Goal: Use online tool/utility: Utilize a website feature to perform a specific function

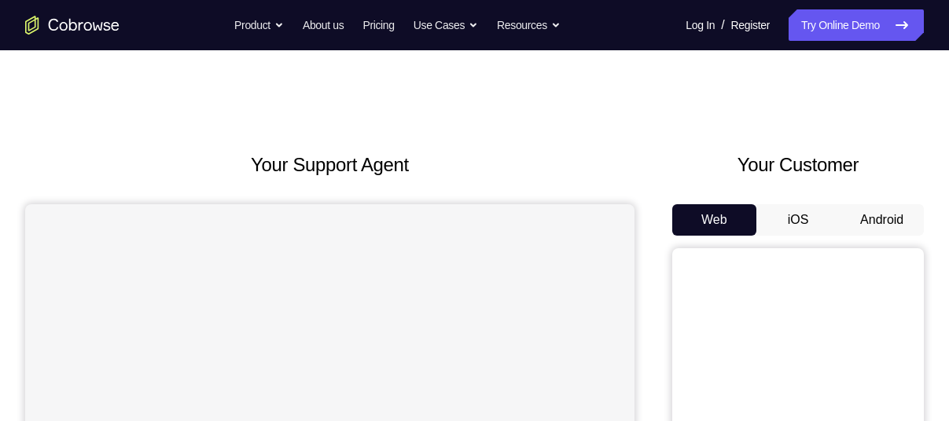
click at [869, 212] on button "Android" at bounding box center [882, 219] width 84 height 31
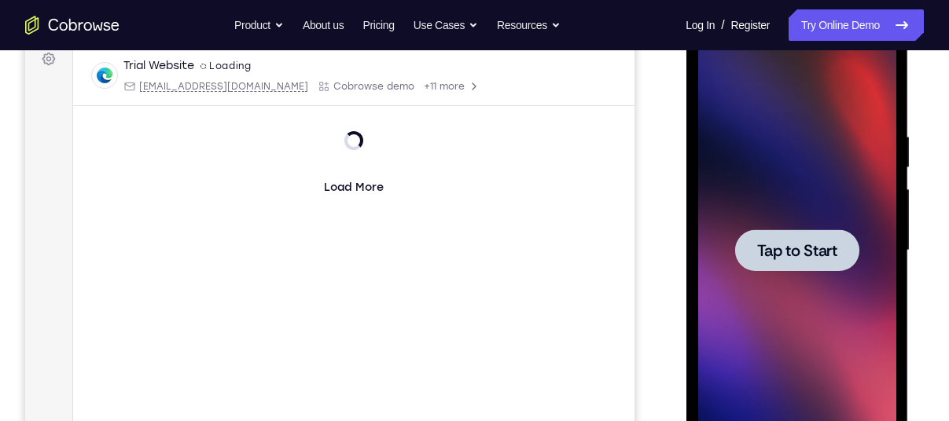
scroll to position [254, 0]
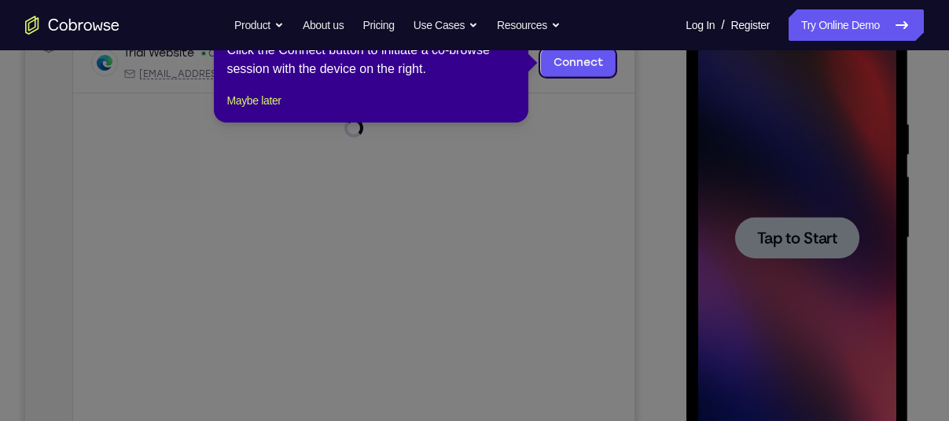
click at [804, 252] on icon at bounding box center [480, 210] width 961 height 421
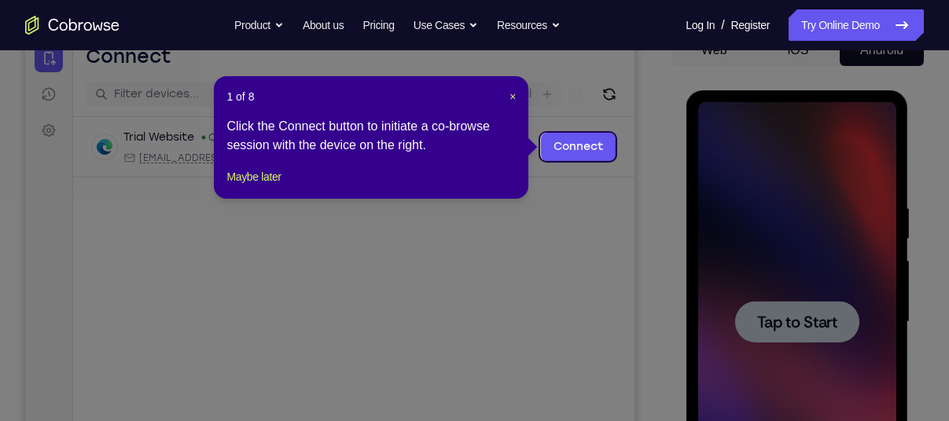
scroll to position [169, 0]
click at [509, 103] on span "×" at bounding box center [512, 97] width 6 height 13
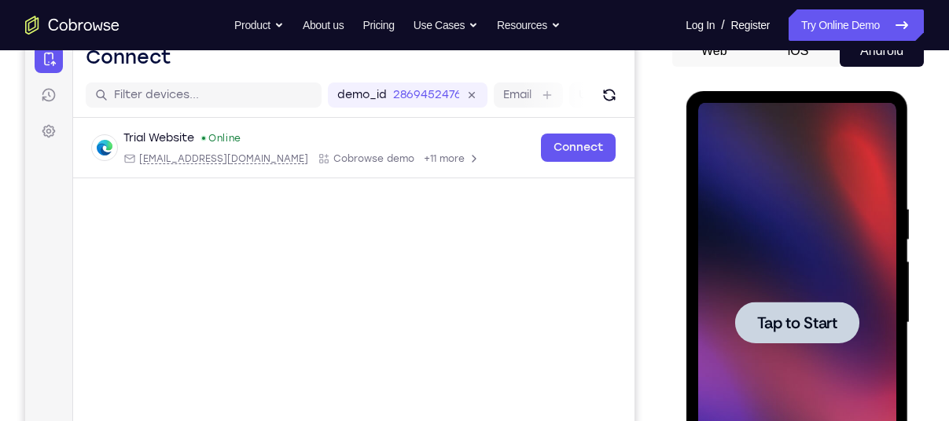
click at [765, 319] on span "Tap to Start" at bounding box center [796, 323] width 80 height 16
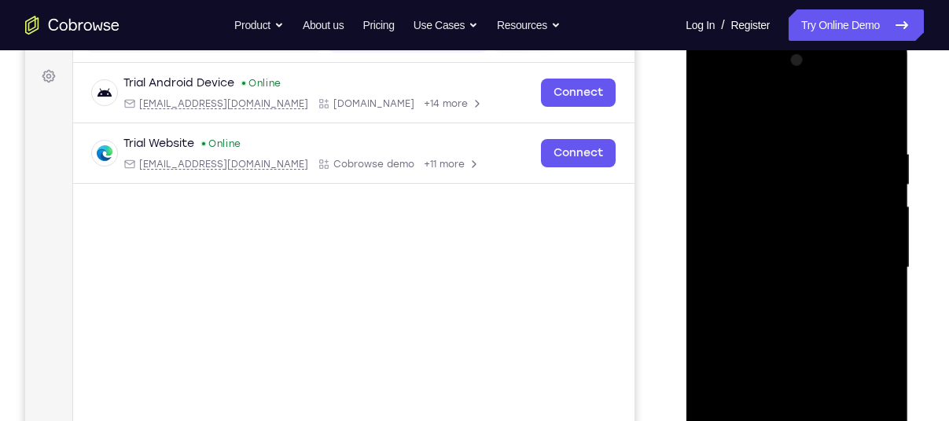
scroll to position [391, 0]
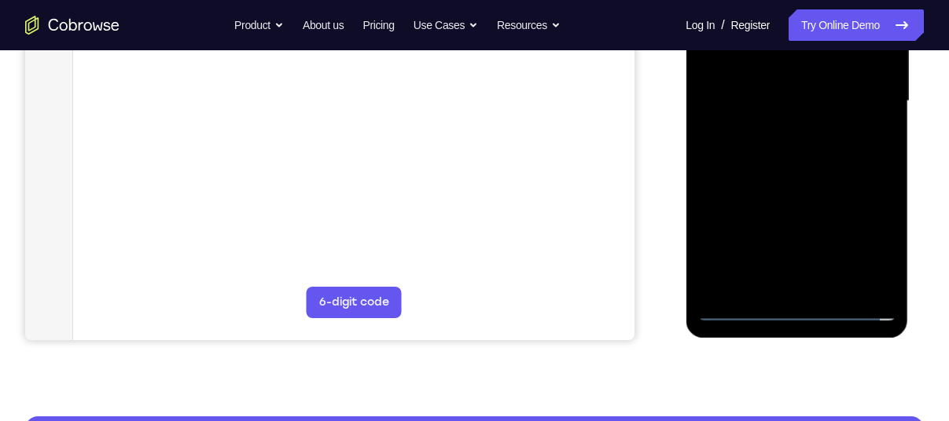
click at [802, 307] on div at bounding box center [796, 101] width 198 height 440
click at [873, 242] on div at bounding box center [796, 101] width 198 height 440
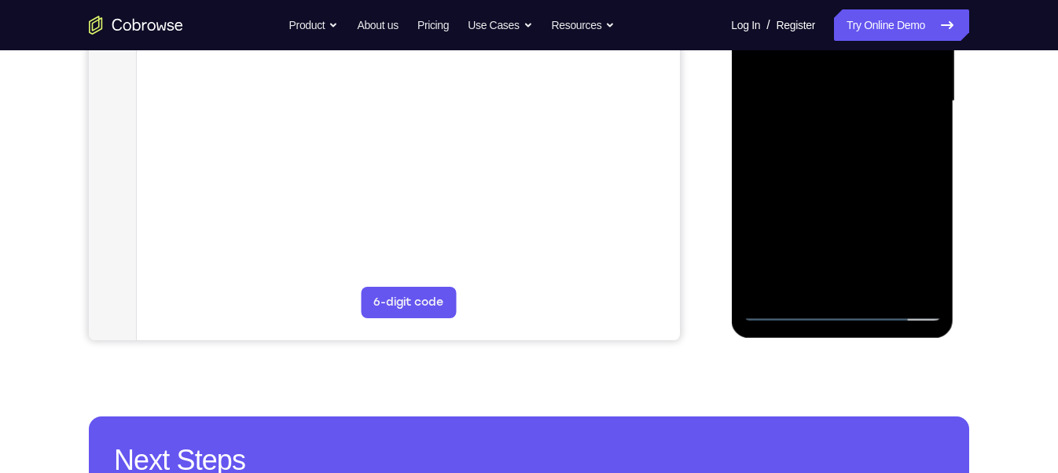
drag, startPoint x: 1035, startPoint y: -185, endPoint x: 619, endPoint y: 156, distance: 538.0
click at [619, 156] on main "demo_id 2869452476 2869452476 Email User ID Device ID Device name 6-digit code …" at bounding box center [408, 114] width 543 height 527
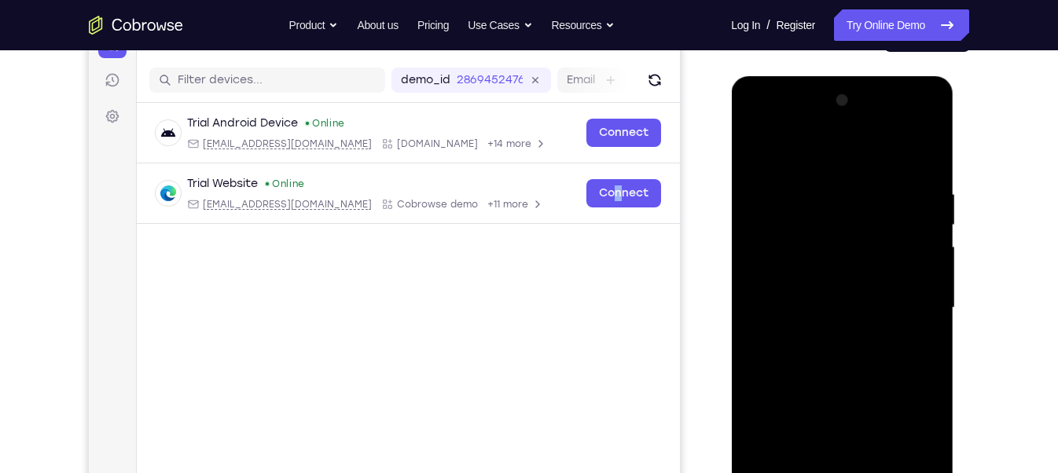
scroll to position [184, 0]
click at [799, 138] on div at bounding box center [842, 308] width 198 height 440
click at [909, 307] on div at bounding box center [842, 308] width 198 height 440
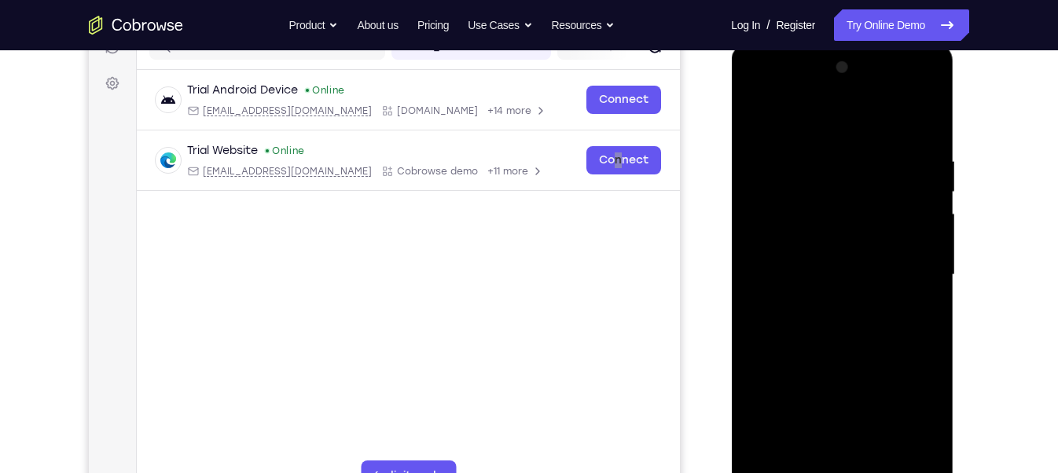
scroll to position [219, 0]
click at [829, 421] on div at bounding box center [842, 273] width 198 height 440
click at [800, 252] on div at bounding box center [842, 273] width 198 height 440
click at [800, 245] on div at bounding box center [842, 273] width 198 height 440
click at [813, 270] on div at bounding box center [842, 273] width 198 height 440
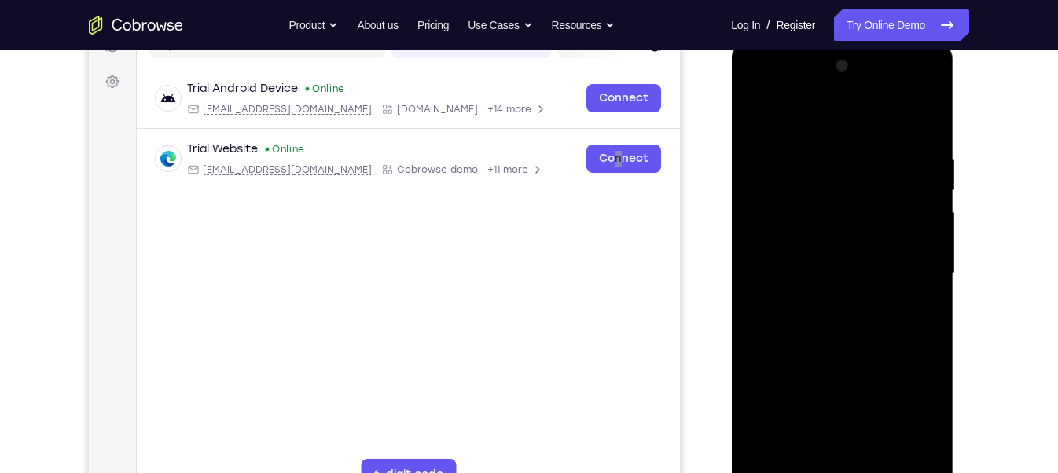
click at [844, 321] on div at bounding box center [842, 273] width 198 height 440
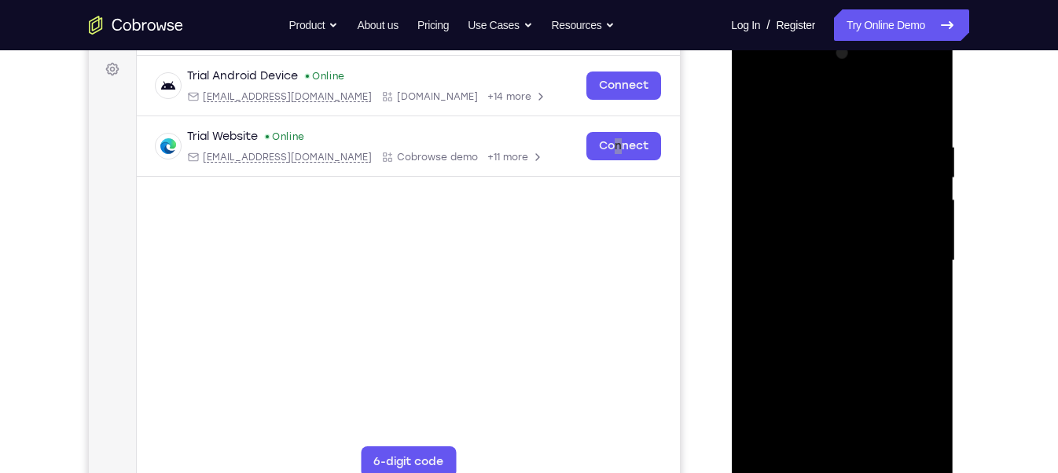
click at [925, 127] on div at bounding box center [842, 261] width 198 height 440
click at [820, 137] on div at bounding box center [842, 261] width 198 height 440
click at [910, 252] on div at bounding box center [842, 261] width 198 height 440
click at [918, 254] on div at bounding box center [842, 261] width 198 height 440
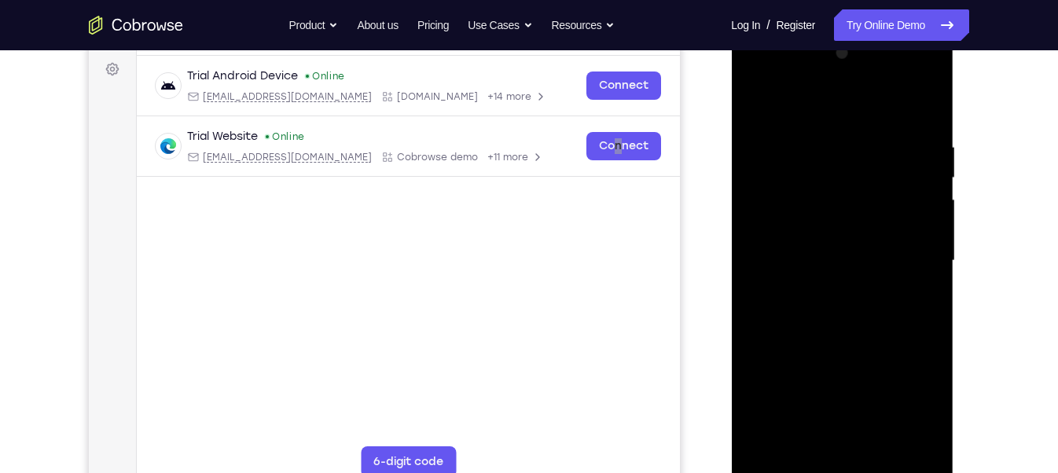
click at [918, 254] on div at bounding box center [842, 261] width 198 height 440
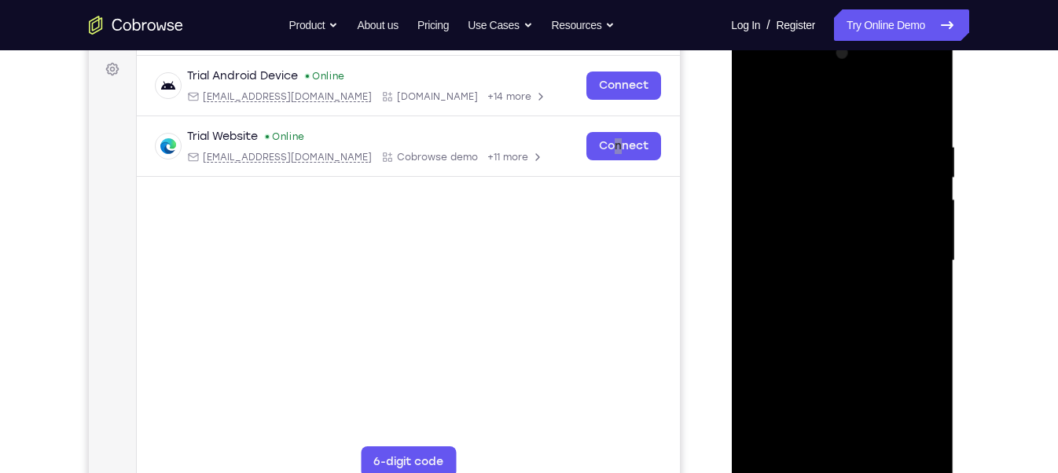
click at [918, 254] on div at bounding box center [842, 261] width 198 height 440
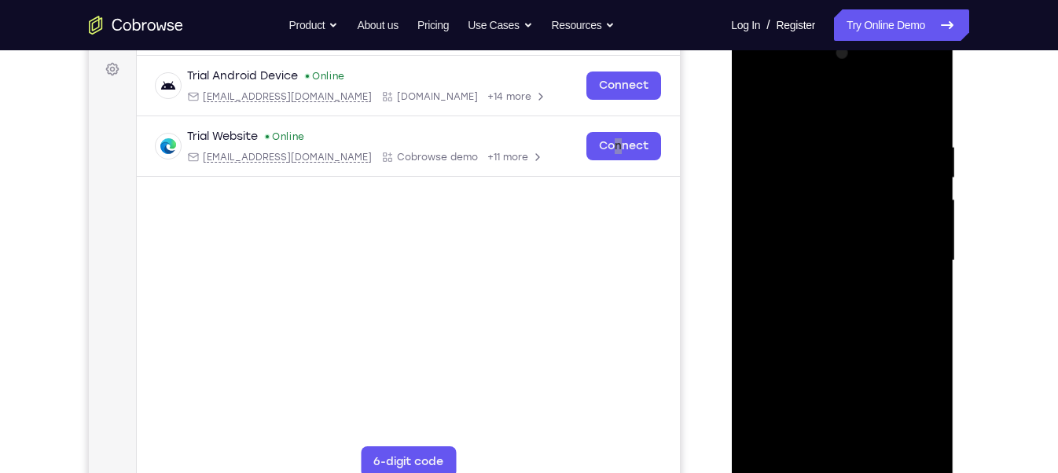
click at [918, 254] on div at bounding box center [842, 261] width 198 height 440
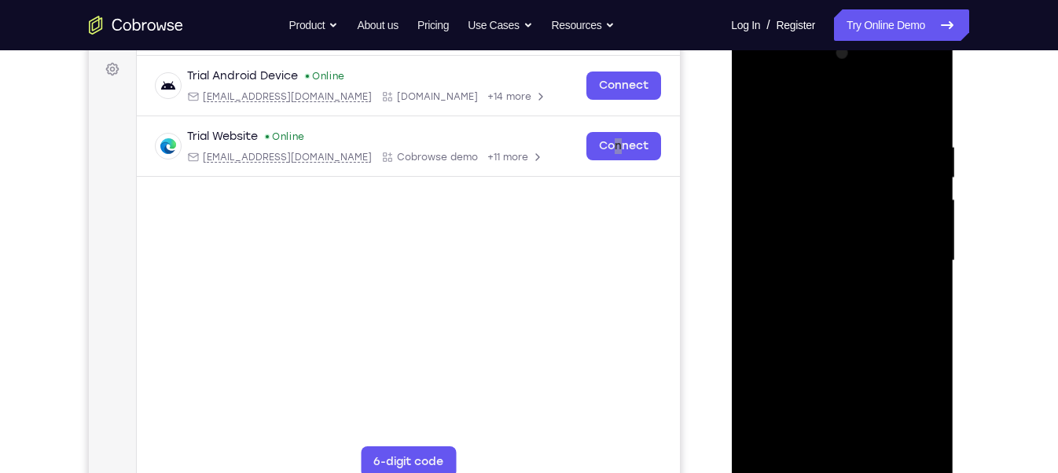
click at [754, 272] on div at bounding box center [842, 261] width 198 height 440
click at [844, 248] on div at bounding box center [842, 261] width 198 height 440
click at [751, 278] on div at bounding box center [842, 261] width 198 height 440
click at [844, 401] on div at bounding box center [842, 261] width 198 height 440
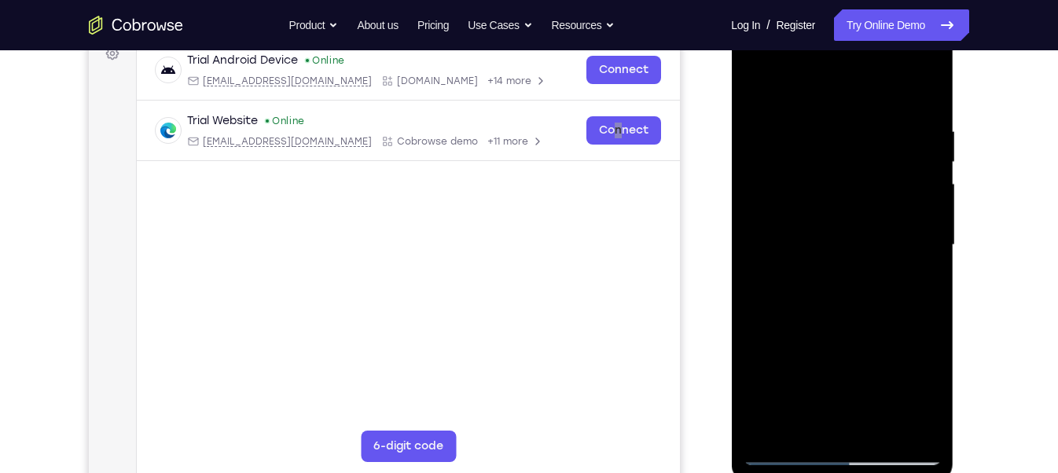
scroll to position [249, 0]
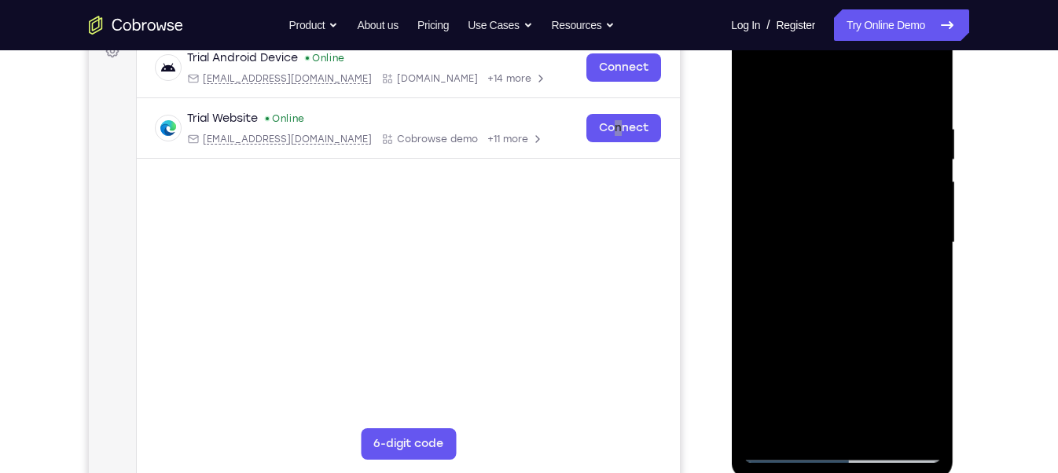
drag, startPoint x: 868, startPoint y: 311, endPoint x: 869, endPoint y: 193, distance: 117.9
click at [869, 193] on div at bounding box center [842, 243] width 198 height 440
drag, startPoint x: 831, startPoint y: 378, endPoint x: 832, endPoint y: 243, distance: 135.2
click at [832, 243] on div at bounding box center [842, 243] width 198 height 440
drag, startPoint x: 852, startPoint y: 303, endPoint x: 849, endPoint y: 176, distance: 127.4
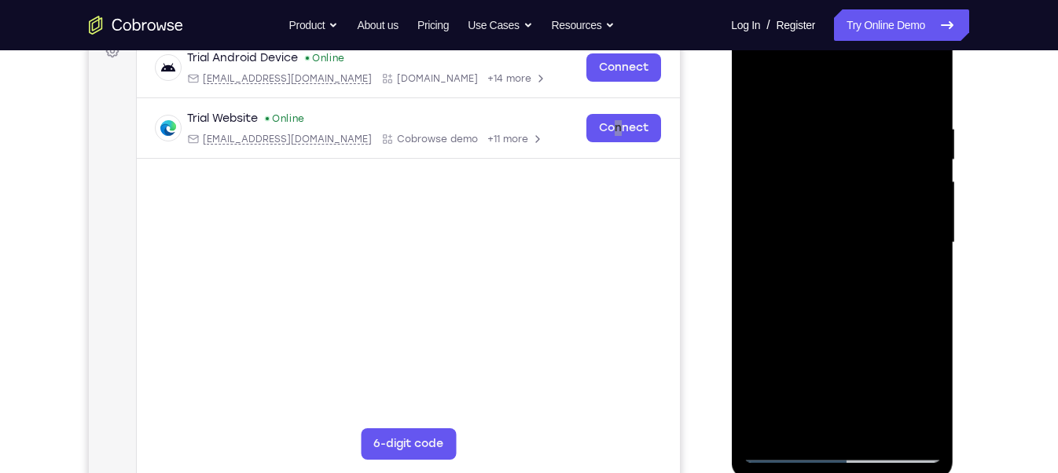
click at [849, 176] on div at bounding box center [842, 243] width 198 height 440
drag, startPoint x: 842, startPoint y: 185, endPoint x: 808, endPoint y: 344, distance: 163.1
click at [808, 344] on div at bounding box center [842, 243] width 198 height 440
drag, startPoint x: 881, startPoint y: 222, endPoint x: 855, endPoint y: 413, distance: 192.9
click at [855, 413] on div at bounding box center [842, 243] width 198 height 440
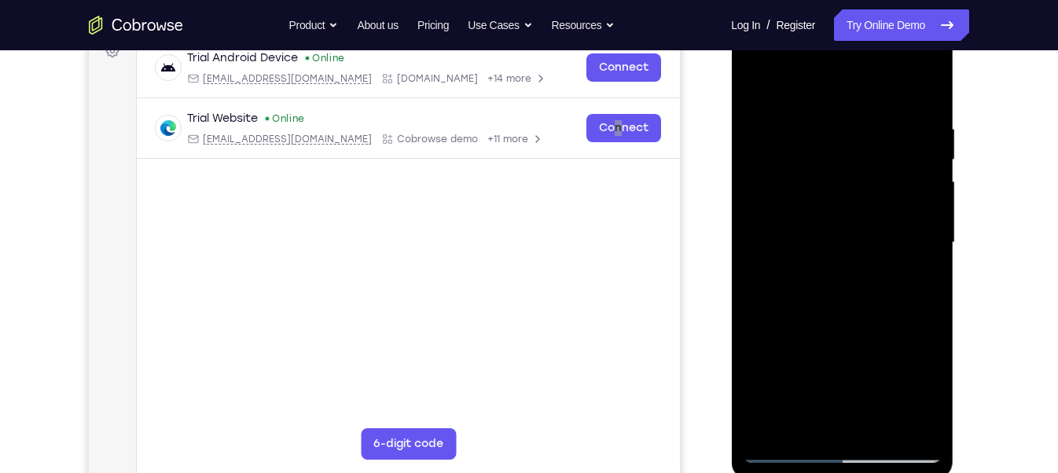
drag, startPoint x: 881, startPoint y: 226, endPoint x: 868, endPoint y: 344, distance: 119.4
click at [868, 344] on div at bounding box center [842, 243] width 198 height 440
click at [902, 99] on div at bounding box center [842, 243] width 198 height 440
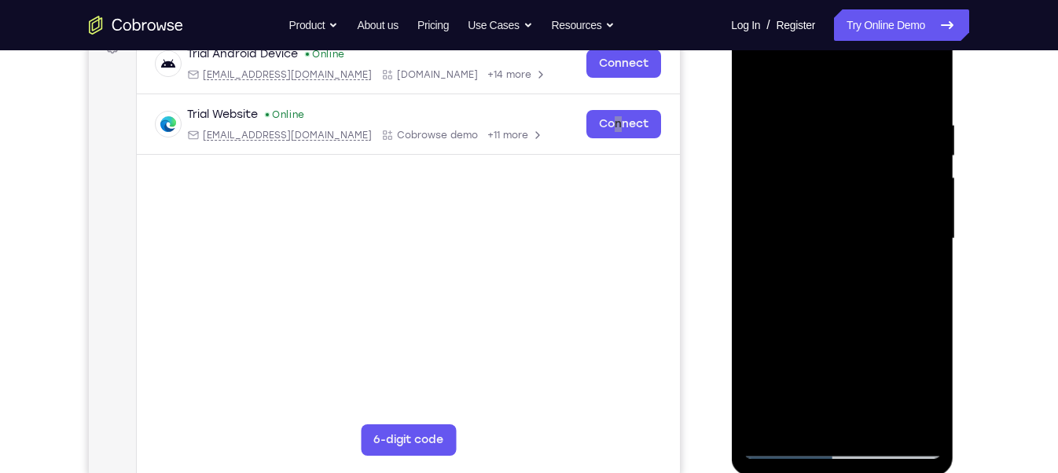
drag, startPoint x: 874, startPoint y: 244, endPoint x: 875, endPoint y: 175, distance: 69.2
click at [875, 175] on div at bounding box center [842, 239] width 198 height 440
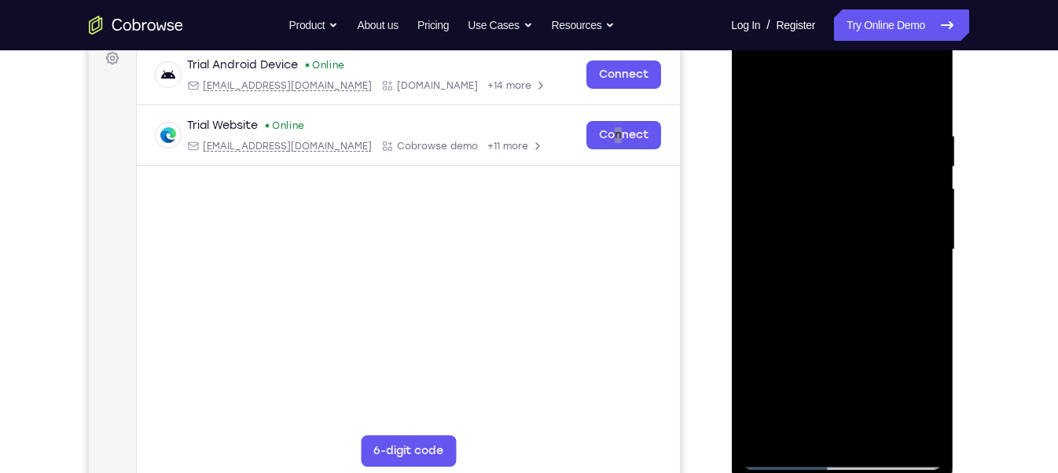
scroll to position [182, 0]
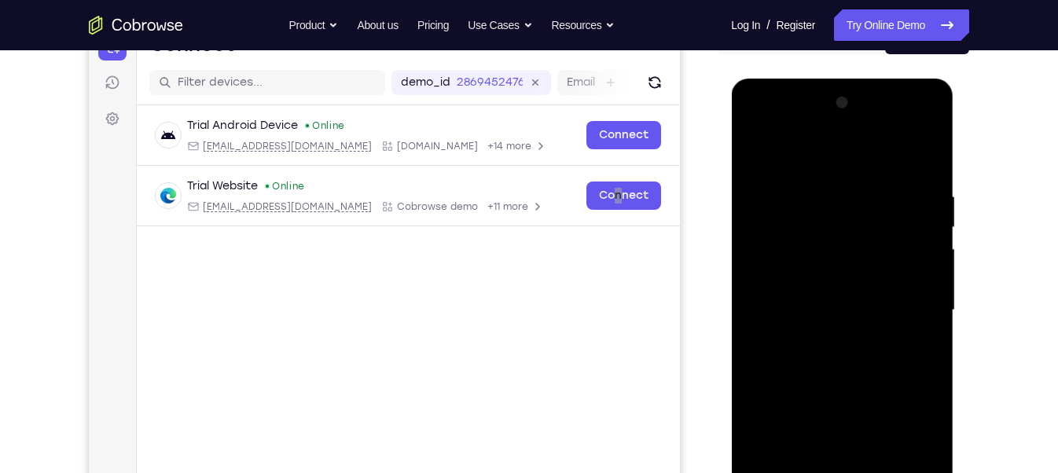
click at [907, 131] on div at bounding box center [842, 310] width 198 height 440
click at [852, 185] on div at bounding box center [842, 310] width 198 height 440
drag, startPoint x: 917, startPoint y: 204, endPoint x: 655, endPoint y: 180, distance: 262.9
click at [731, 180] on html "Online web based iOS Simulators and Android Emulators. Run iPhone, iPad, Mobile…" at bounding box center [843, 315] width 224 height 472
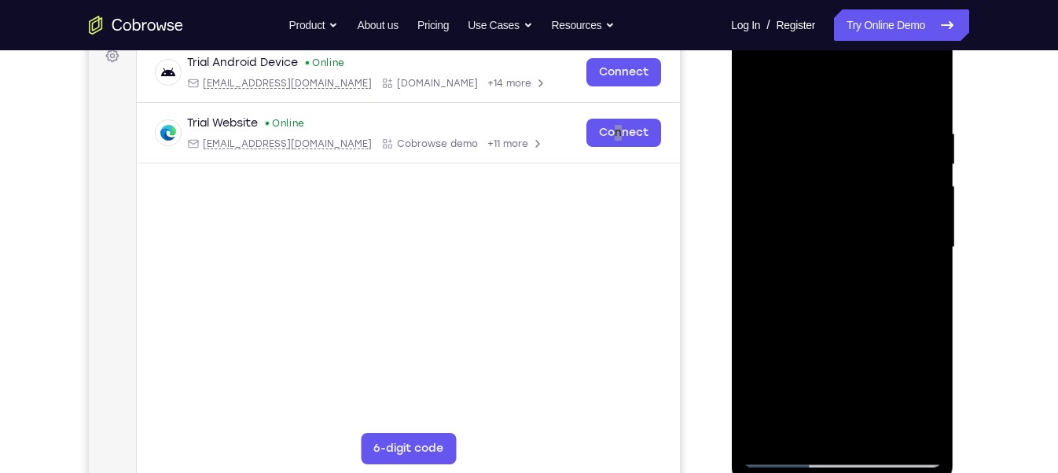
scroll to position [247, 0]
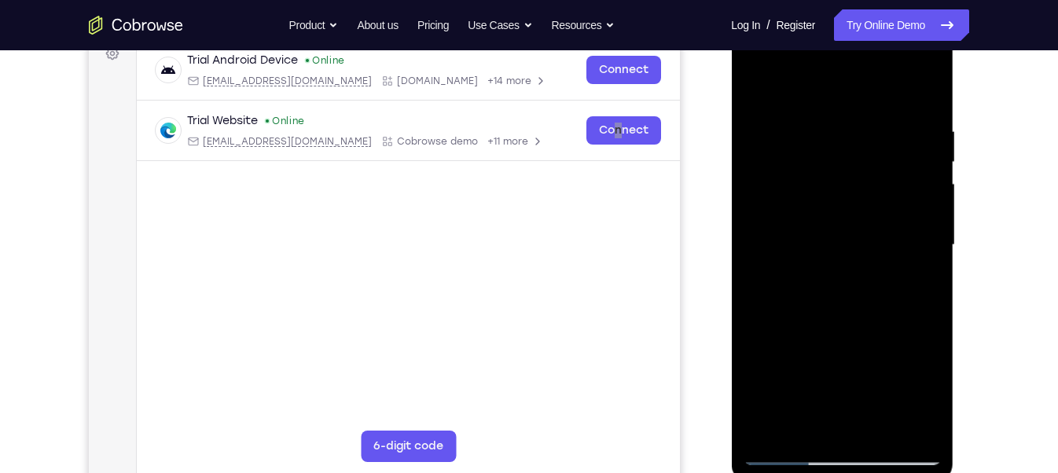
click at [917, 292] on div at bounding box center [842, 245] width 198 height 440
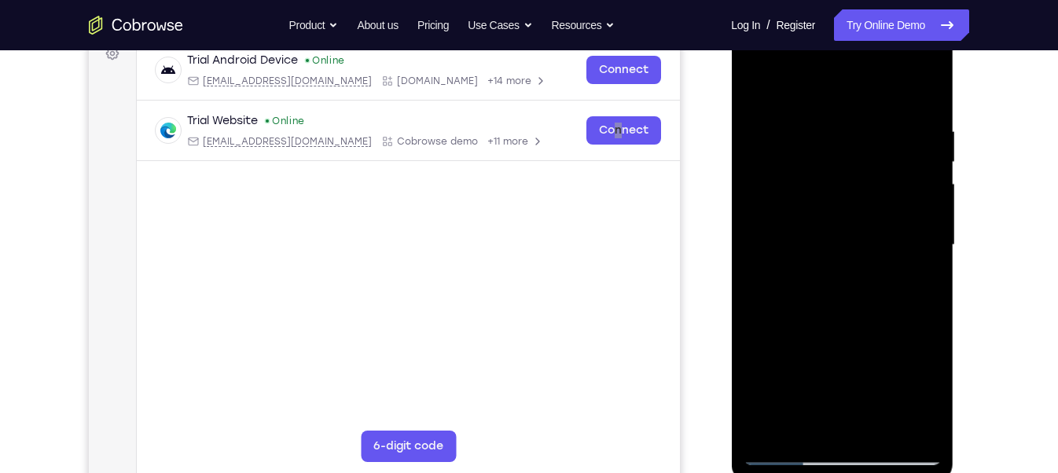
click at [917, 292] on div at bounding box center [842, 245] width 198 height 440
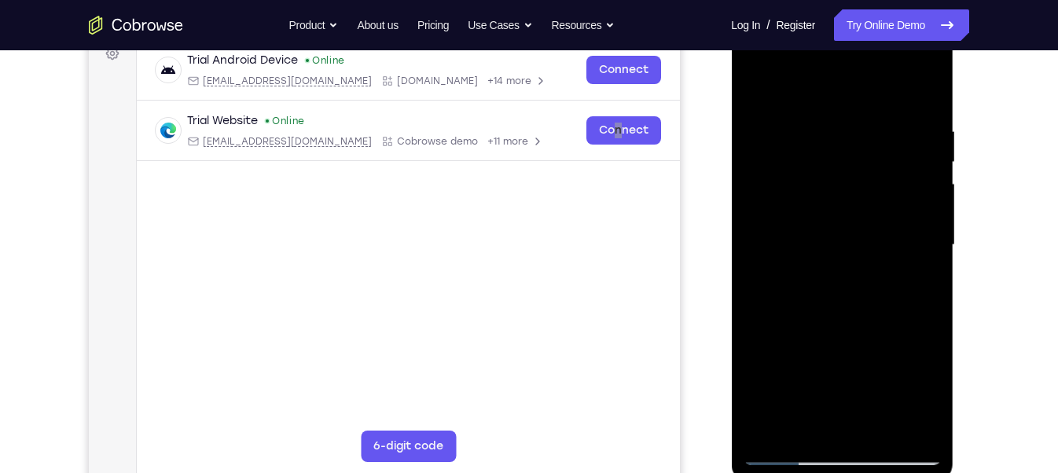
click at [928, 94] on div at bounding box center [842, 245] width 198 height 440
drag, startPoint x: 896, startPoint y: 218, endPoint x: 897, endPoint y: 140, distance: 77.8
click at [897, 140] on div at bounding box center [842, 245] width 198 height 440
drag, startPoint x: 866, startPoint y: 323, endPoint x: 862, endPoint y: 189, distance: 133.7
click at [862, 189] on div at bounding box center [842, 245] width 198 height 440
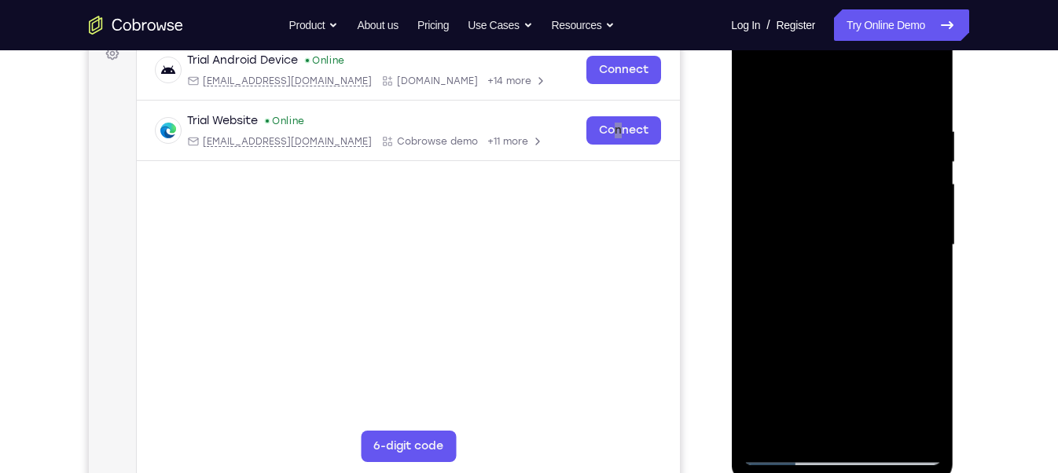
drag, startPoint x: 881, startPoint y: 282, endPoint x: 873, endPoint y: 176, distance: 106.4
click at [873, 176] on div at bounding box center [842, 245] width 198 height 440
drag, startPoint x: 870, startPoint y: 320, endPoint x: 858, endPoint y: 131, distance: 189.1
click at [858, 131] on div at bounding box center [842, 245] width 198 height 440
drag, startPoint x: 818, startPoint y: 334, endPoint x: 825, endPoint y: 45, distance: 289.4
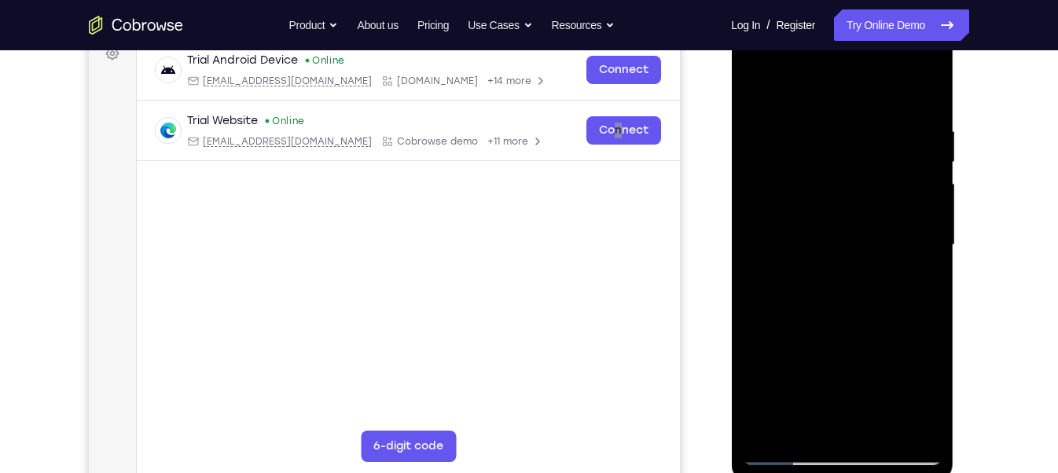
click at [825, 45] on div at bounding box center [842, 245] width 198 height 440
drag, startPoint x: 831, startPoint y: 316, endPoint x: 840, endPoint y: 115, distance: 201.5
click at [840, 115] on div at bounding box center [842, 245] width 198 height 440
drag, startPoint x: 866, startPoint y: 162, endPoint x: 868, endPoint y: 101, distance: 61.4
click at [868, 101] on div at bounding box center [842, 245] width 198 height 440
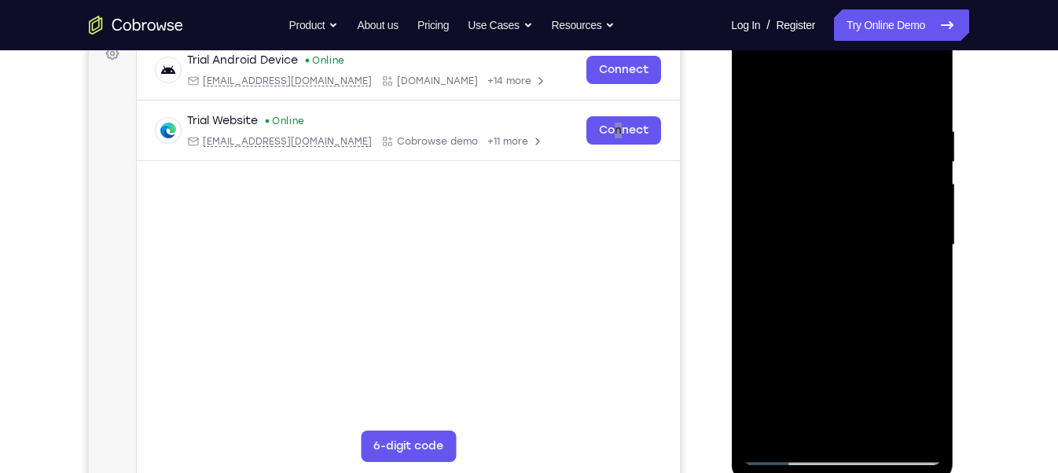
drag, startPoint x: 870, startPoint y: 170, endPoint x: 866, endPoint y: 374, distance: 204.5
click at [866, 374] on div at bounding box center [842, 245] width 198 height 440
click at [927, 86] on div at bounding box center [842, 245] width 198 height 440
click at [881, 421] on div at bounding box center [842, 245] width 198 height 440
click at [844, 328] on div at bounding box center [842, 245] width 198 height 440
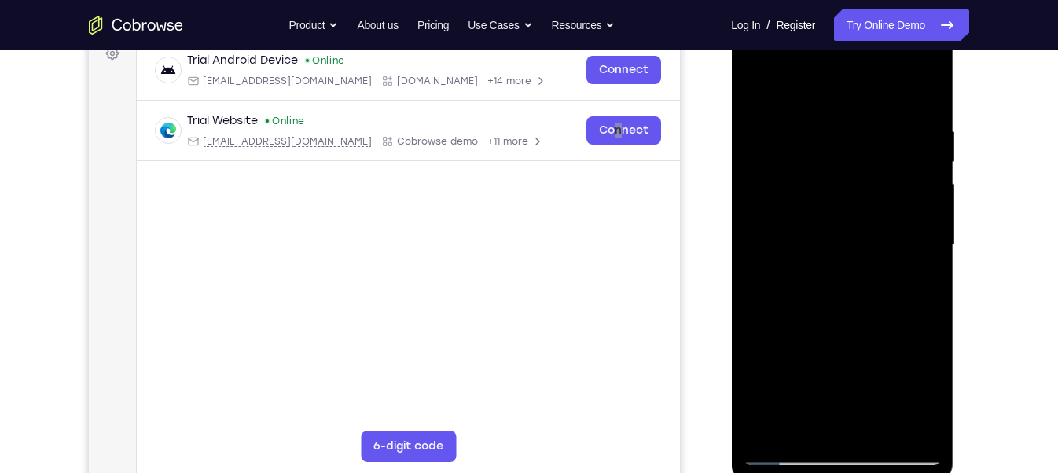
click at [759, 80] on div at bounding box center [842, 245] width 198 height 440
drag, startPoint x: 821, startPoint y: 263, endPoint x: 821, endPoint y: 172, distance: 90.4
click at [821, 172] on div at bounding box center [842, 245] width 198 height 440
drag, startPoint x: 862, startPoint y: 386, endPoint x: 862, endPoint y: 200, distance: 186.3
click at [862, 200] on div at bounding box center [842, 245] width 198 height 440
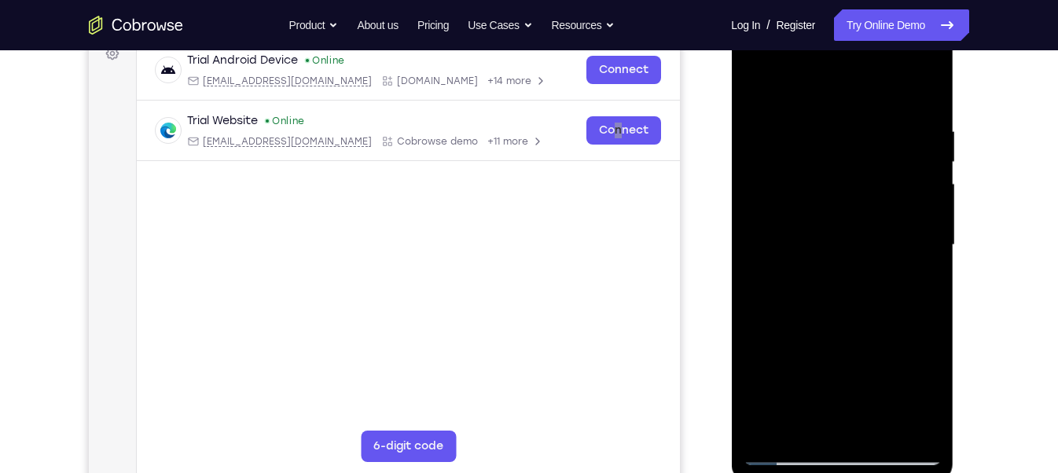
drag, startPoint x: 863, startPoint y: 337, endPoint x: 852, endPoint y: 236, distance: 102.0
click at [852, 236] on div at bounding box center [842, 245] width 198 height 440
drag, startPoint x: 828, startPoint y: 328, endPoint x: 824, endPoint y: 209, distance: 118.8
click at [824, 209] on div at bounding box center [842, 245] width 198 height 440
drag, startPoint x: 845, startPoint y: 304, endPoint x: 837, endPoint y: 241, distance: 63.4
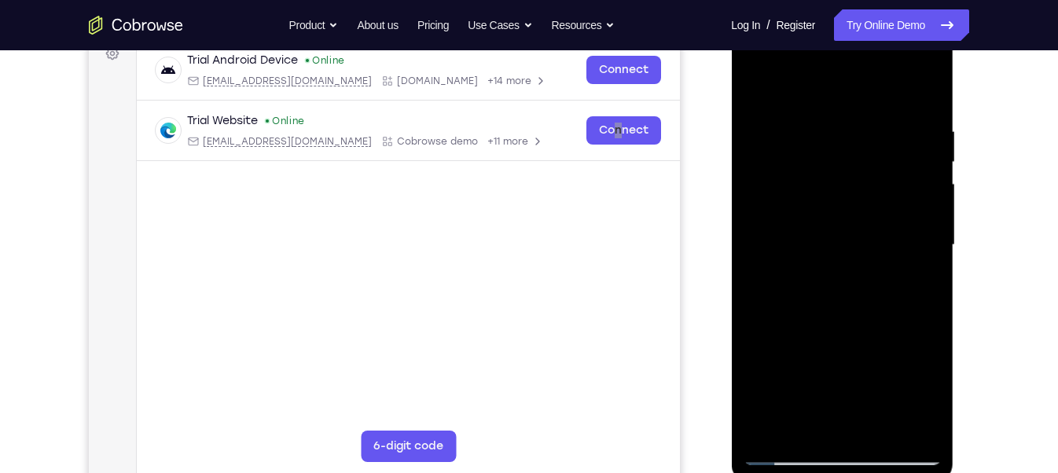
click at [837, 241] on div at bounding box center [842, 245] width 198 height 440
drag, startPoint x: 834, startPoint y: 306, endPoint x: 837, endPoint y: 145, distance: 160.4
click at [837, 145] on div at bounding box center [842, 245] width 198 height 440
drag, startPoint x: 853, startPoint y: 322, endPoint x: 844, endPoint y: 195, distance: 127.7
click at [844, 195] on div at bounding box center [842, 245] width 198 height 440
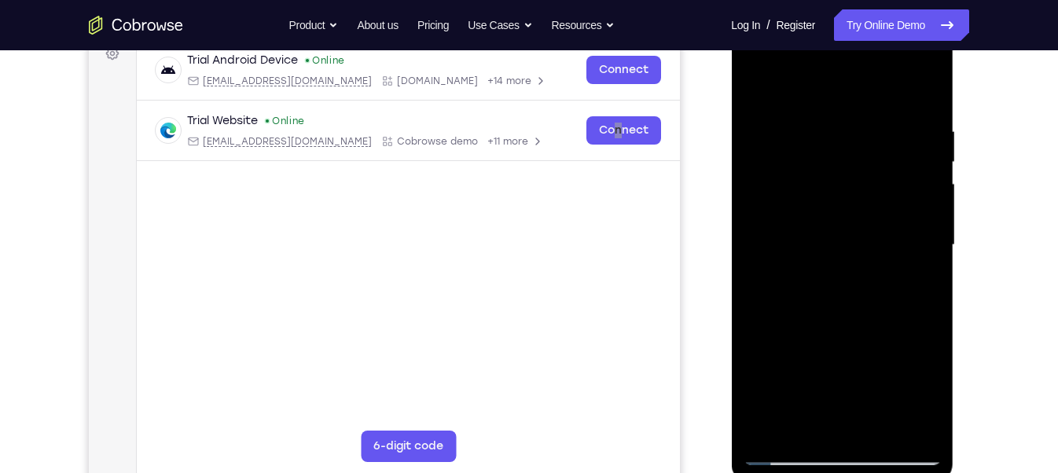
drag, startPoint x: 855, startPoint y: 343, endPoint x: 852, endPoint y: 204, distance: 138.4
click at [852, 204] on div at bounding box center [842, 245] width 198 height 440
drag, startPoint x: 865, startPoint y: 303, endPoint x: 840, endPoint y: 120, distance: 184.8
click at [840, 120] on div at bounding box center [842, 245] width 198 height 440
drag, startPoint x: 864, startPoint y: 341, endPoint x: 857, endPoint y: 233, distance: 107.9
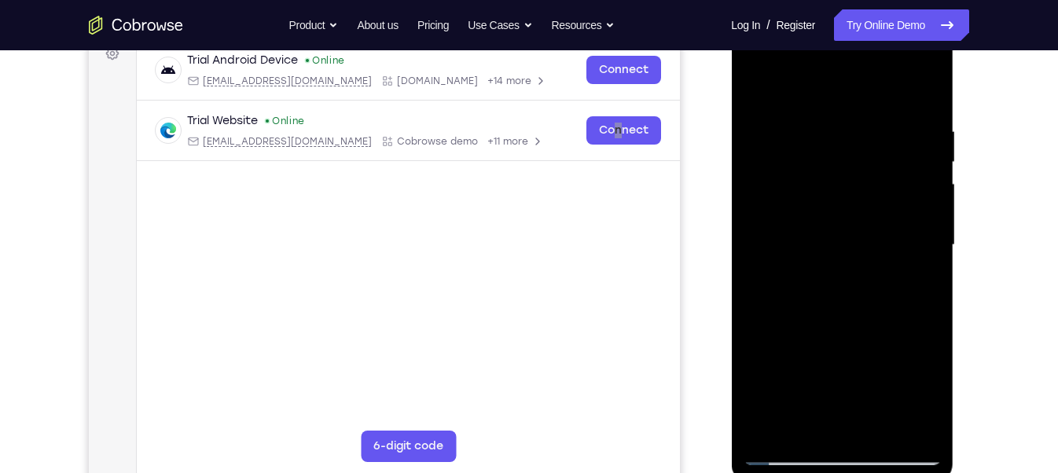
click at [857, 233] on div at bounding box center [842, 245] width 198 height 440
drag, startPoint x: 890, startPoint y: 336, endPoint x: 871, endPoint y: 158, distance: 178.7
click at [871, 158] on div at bounding box center [842, 245] width 198 height 440
click at [918, 233] on div at bounding box center [842, 245] width 198 height 440
click at [925, 236] on div at bounding box center [842, 245] width 198 height 440
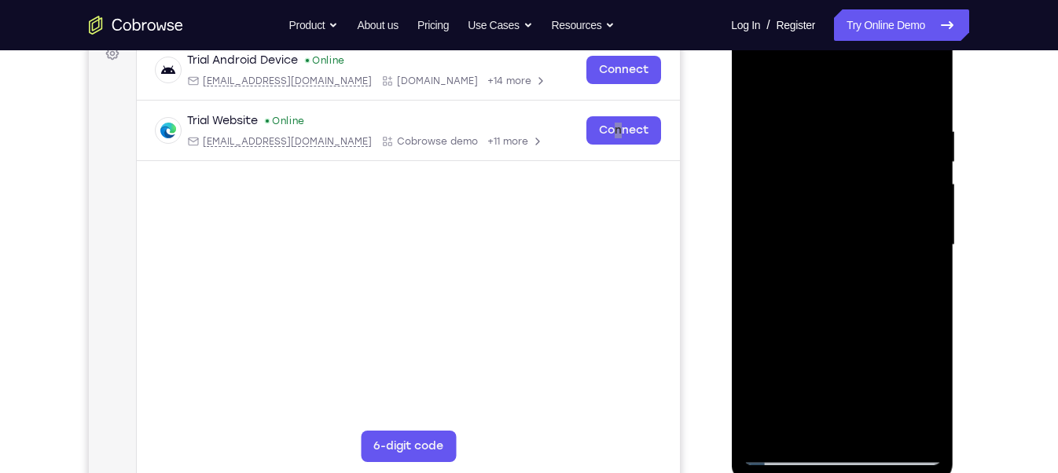
click at [925, 236] on div at bounding box center [842, 245] width 198 height 440
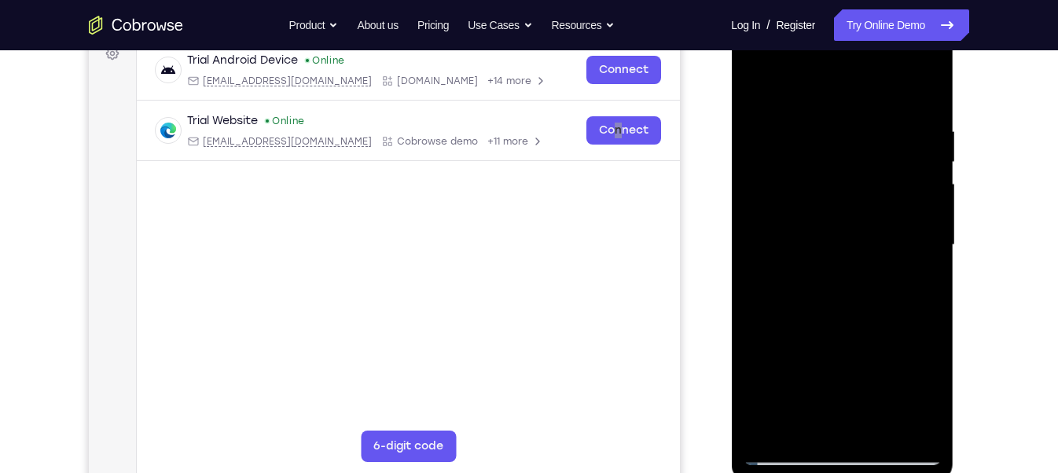
click at [925, 236] on div at bounding box center [842, 245] width 198 height 440
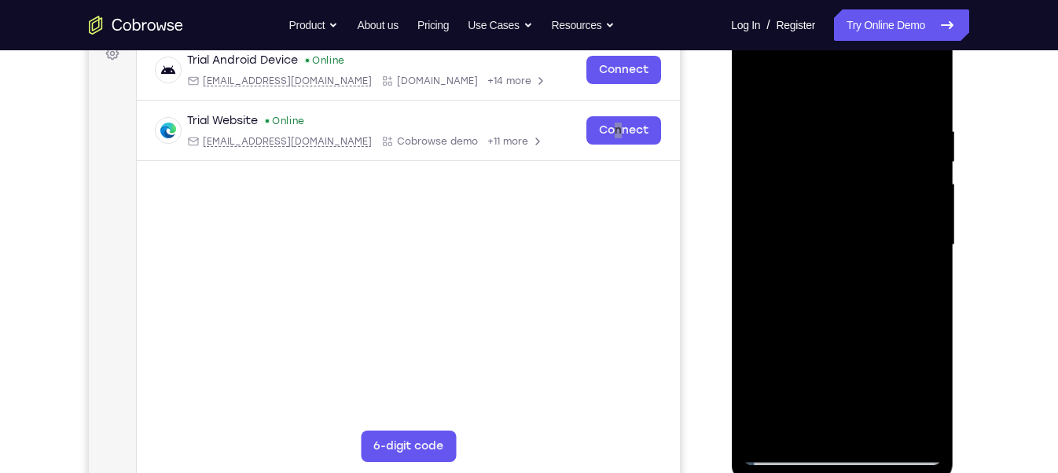
click at [925, 236] on div at bounding box center [842, 245] width 198 height 440
drag, startPoint x: 825, startPoint y: 333, endPoint x: 825, endPoint y: 143, distance: 189.5
click at [825, 143] on div at bounding box center [842, 245] width 198 height 440
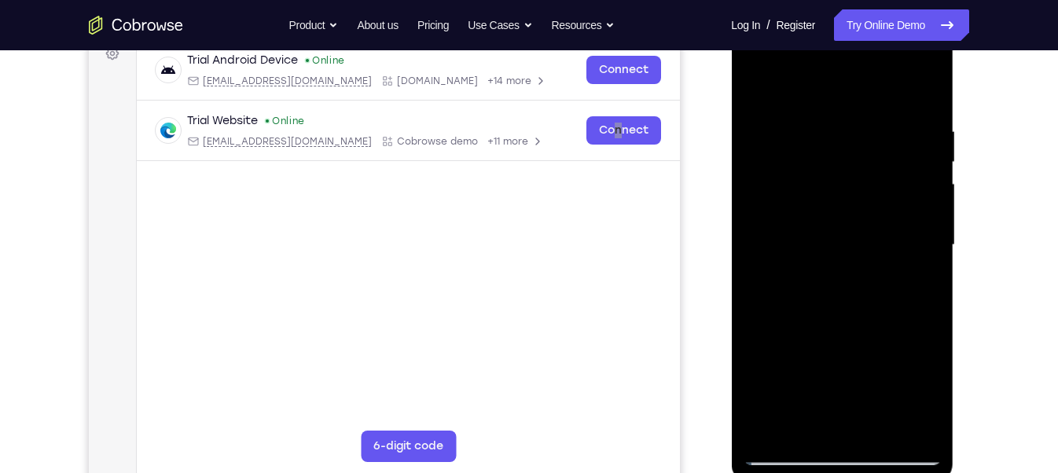
drag, startPoint x: 857, startPoint y: 319, endPoint x: 851, endPoint y: 178, distance: 141.6
click at [851, 178] on div at bounding box center [842, 245] width 198 height 440
drag, startPoint x: 899, startPoint y: 322, endPoint x: 854, endPoint y: 133, distance: 194.7
click at [854, 133] on div at bounding box center [842, 245] width 198 height 440
drag, startPoint x: 847, startPoint y: 267, endPoint x: 836, endPoint y: 87, distance: 179.6
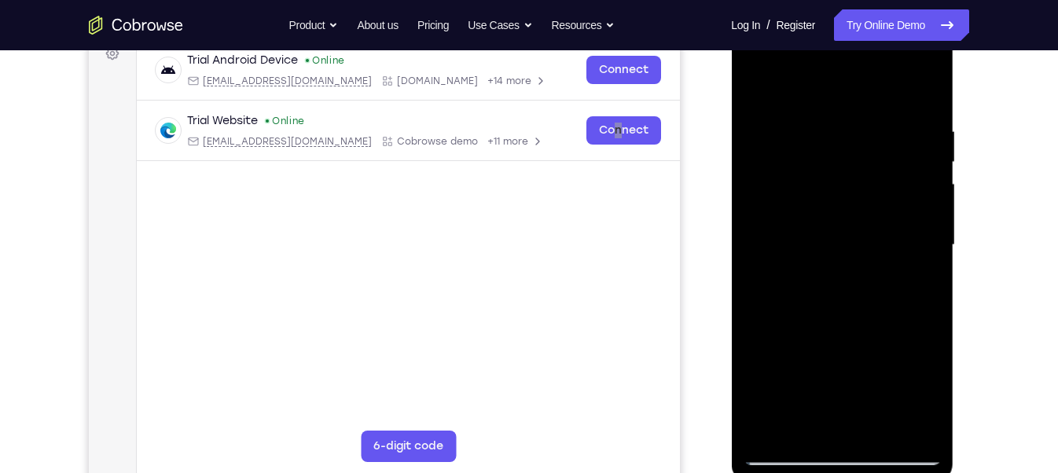
click at [836, 87] on div at bounding box center [842, 245] width 198 height 440
drag, startPoint x: 860, startPoint y: 319, endPoint x: 842, endPoint y: 223, distance: 97.6
click at [842, 223] on div at bounding box center [842, 245] width 198 height 440
drag, startPoint x: 884, startPoint y: 379, endPoint x: 863, endPoint y: 196, distance: 184.3
click at [863, 196] on div at bounding box center [842, 245] width 198 height 440
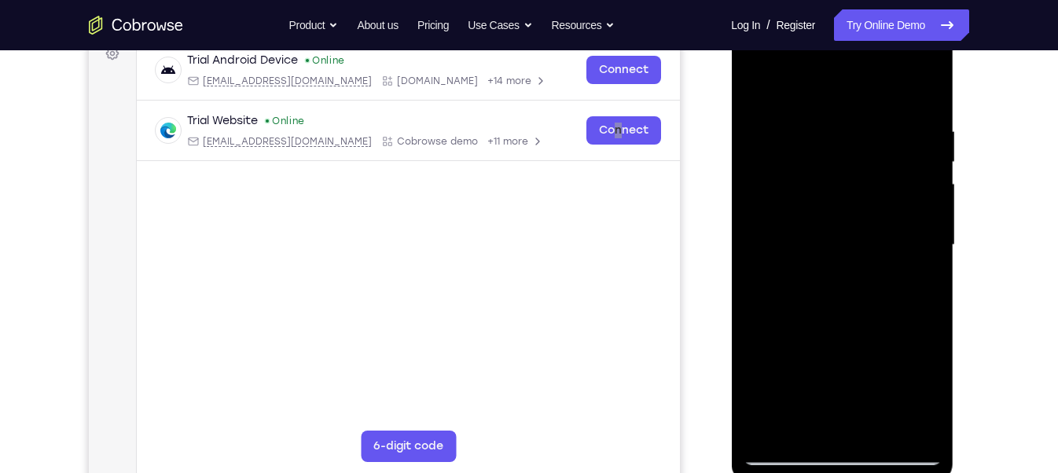
drag, startPoint x: 855, startPoint y: 326, endPoint x: 854, endPoint y: 127, distance: 199.7
click at [854, 127] on div at bounding box center [842, 245] width 198 height 440
drag, startPoint x: 876, startPoint y: 292, endPoint x: 839, endPoint y: 92, distance: 203.1
click at [839, 92] on div at bounding box center [842, 245] width 198 height 440
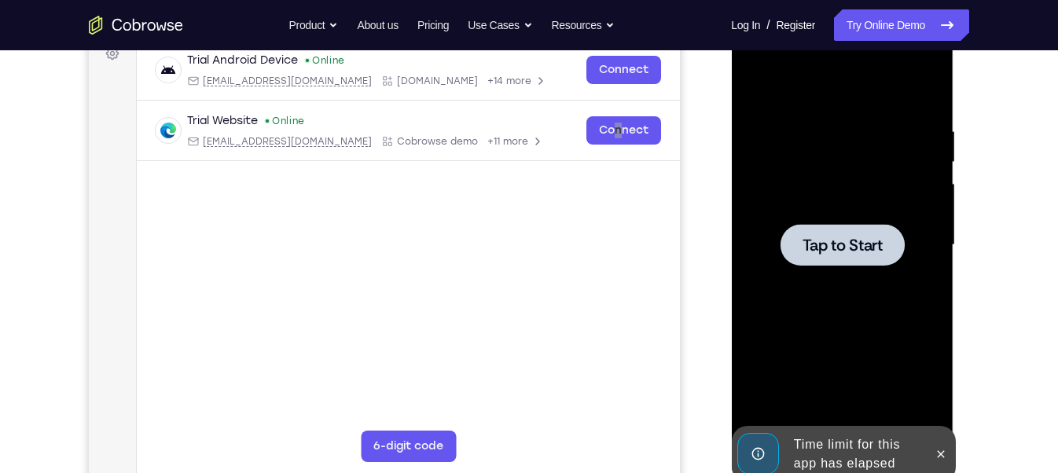
drag, startPoint x: 840, startPoint y: 162, endPoint x: 845, endPoint y: 222, distance: 59.9
click at [845, 222] on div at bounding box center [842, 245] width 198 height 440
